Goal: Information Seeking & Learning: Learn about a topic

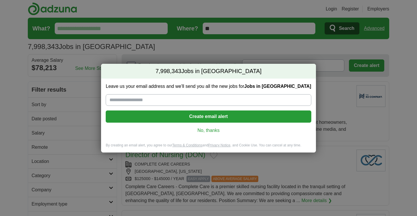
click at [203, 135] on div "Leave us your email address and we'll send you all the new jobs for Jobs in US …" at bounding box center [208, 110] width 215 height 64
click at [203, 130] on link "No, thanks" at bounding box center [208, 130] width 196 height 6
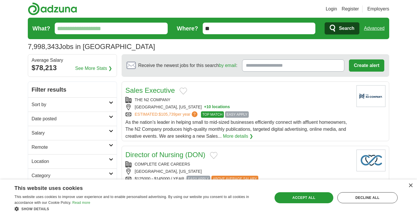
click at [77, 107] on h2 "Sort by" at bounding box center [70, 104] width 77 height 7
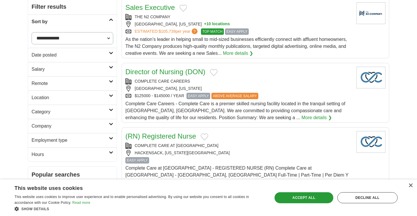
scroll to position [92, 0]
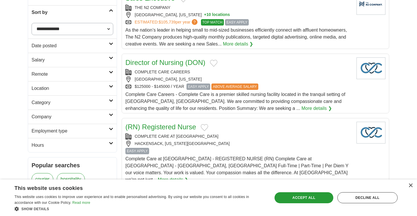
click at [78, 76] on h2 "Remote" at bounding box center [70, 74] width 77 height 7
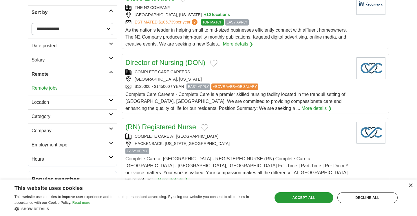
click at [41, 89] on link "Remote jobs" at bounding box center [45, 87] width 26 height 5
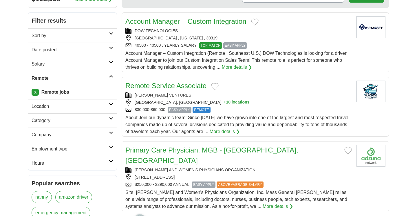
scroll to position [69, 0]
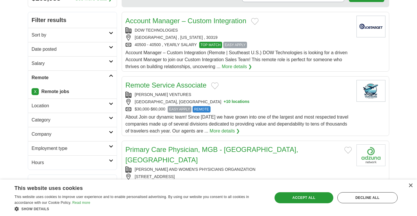
click at [206, 120] on div "About Join our dynamic team! Since [DATE] we have grown into one of the largest…" at bounding box center [238, 124] width 226 height 21
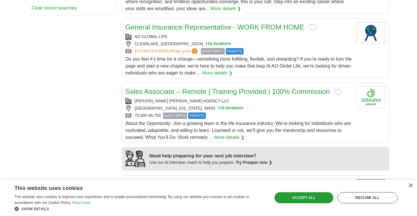
scroll to position [356, 0]
click at [156, 23] on link "General Insurance Representative - WORK FROM HOME" at bounding box center [214, 27] width 179 height 8
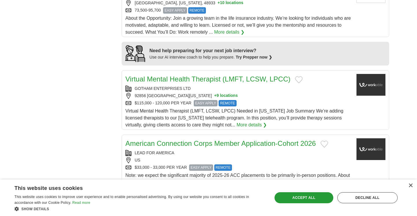
scroll to position [462, 0]
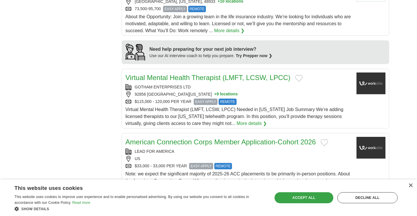
click at [295, 200] on div "Accept all" at bounding box center [303, 197] width 59 height 11
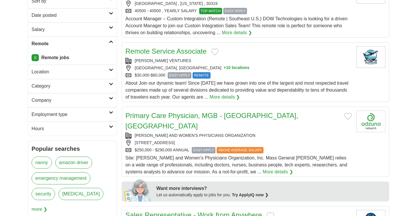
scroll to position [104, 0]
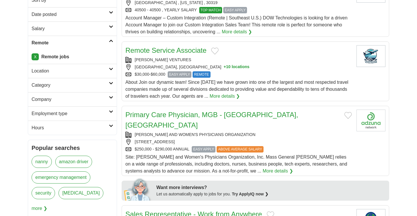
click at [105, 83] on h2 "Category" at bounding box center [70, 85] width 77 height 7
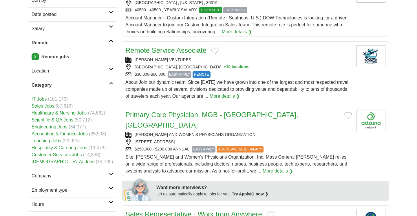
click at [73, 155] on link "Customer Services Jobs" at bounding box center [57, 154] width 50 height 5
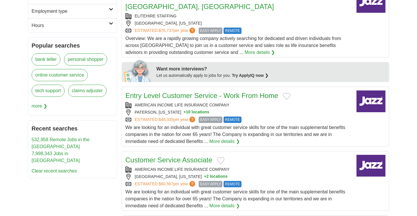
scroll to position [230, 0]
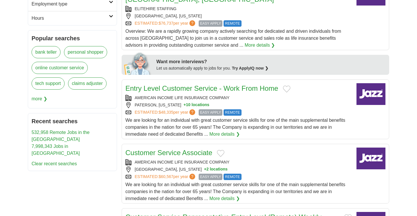
click at [193, 84] on link "Entry Level Customer Service - Work From Home" at bounding box center [201, 88] width 153 height 8
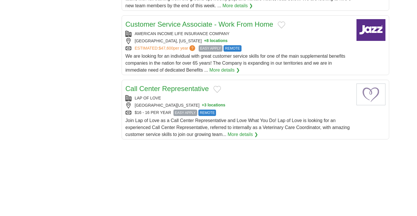
scroll to position [662, 0]
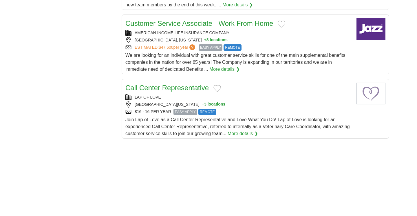
click at [194, 84] on link "Call Center Representative" at bounding box center [166, 88] width 83 height 8
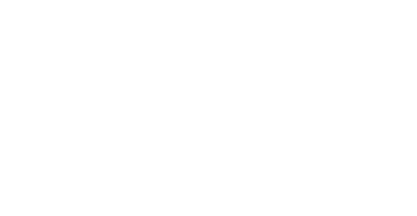
scroll to position [816, 0]
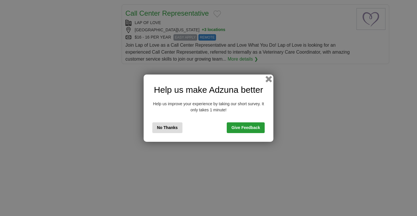
click at [269, 80] on button "button" at bounding box center [269, 79] width 6 height 6
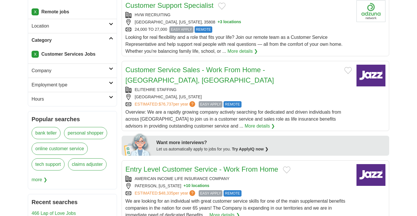
scroll to position [150, 0]
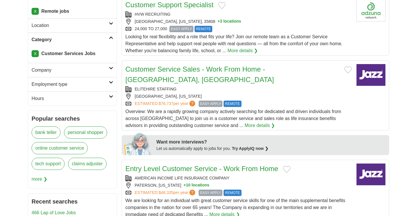
click at [82, 150] on link "online customer service" at bounding box center [60, 148] width 56 height 12
